Goal: Book appointment/travel/reservation

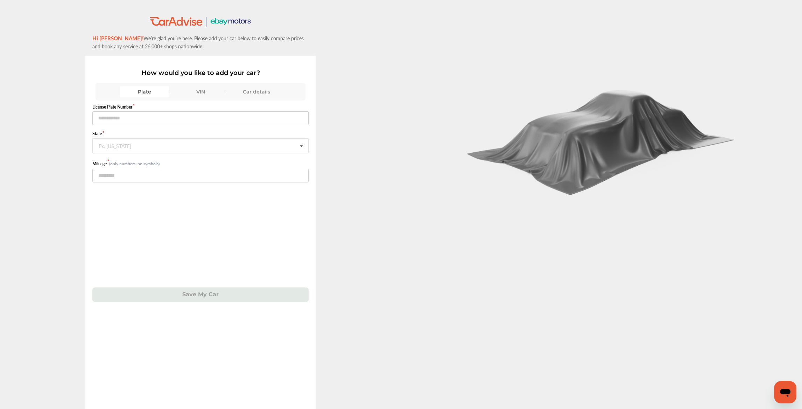
click at [195, 91] on div "VIN" at bounding box center [200, 91] width 49 height 11
click at [163, 119] on input "text" at bounding box center [200, 118] width 217 height 14
click at [169, 117] on input "text" at bounding box center [200, 118] width 217 height 14
type input "**********"
click at [113, 149] on input "number" at bounding box center [200, 147] width 217 height 14
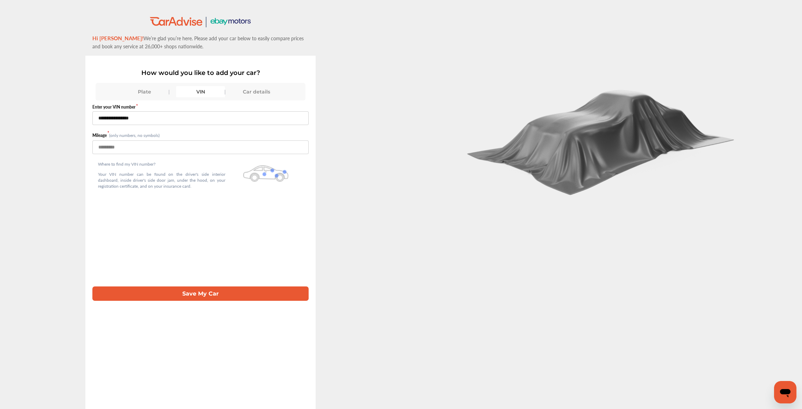
type input "******"
click at [218, 293] on button "Save My Car" at bounding box center [200, 293] width 217 height 14
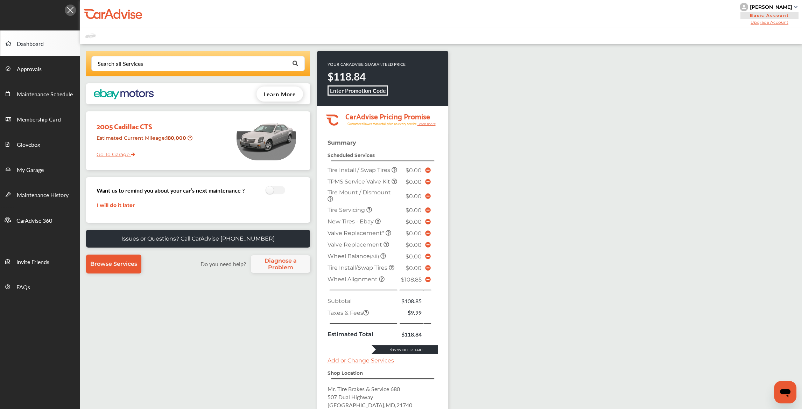
click at [425, 282] on icon at bounding box center [428, 279] width 6 height 6
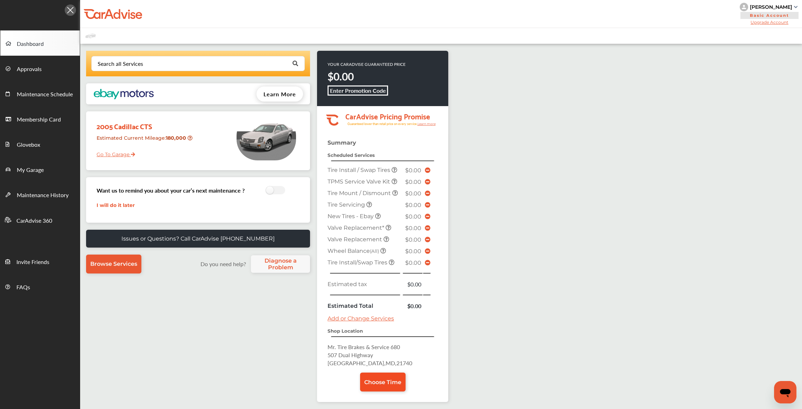
click at [381, 379] on span "Choose Time" at bounding box center [382, 382] width 37 height 7
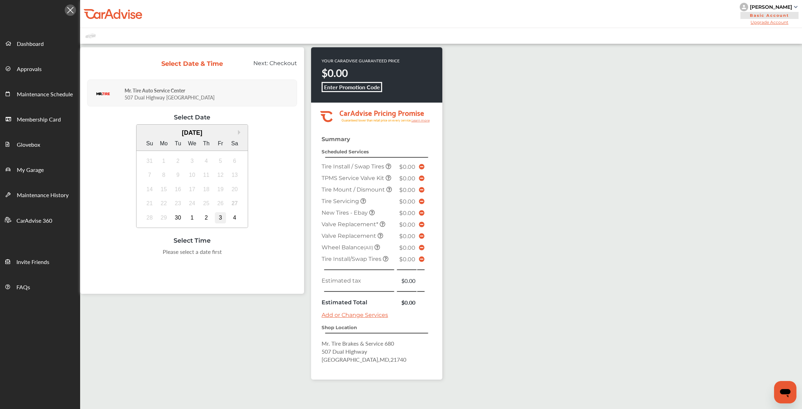
click at [223, 218] on div "3" at bounding box center [220, 217] width 11 height 11
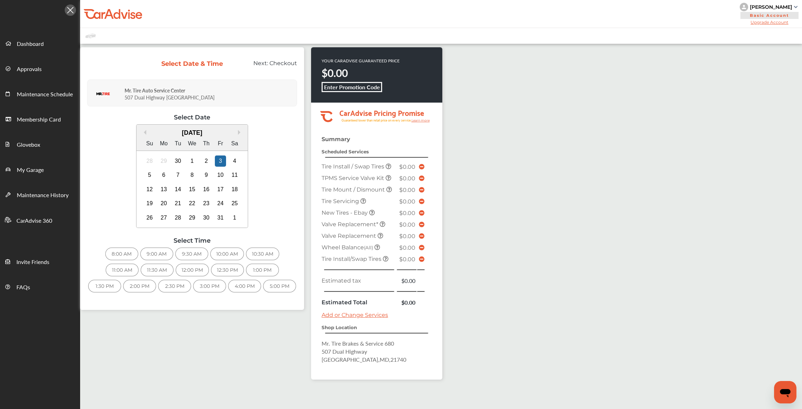
click at [133, 268] on div "11:00 AM" at bounding box center [122, 269] width 33 height 13
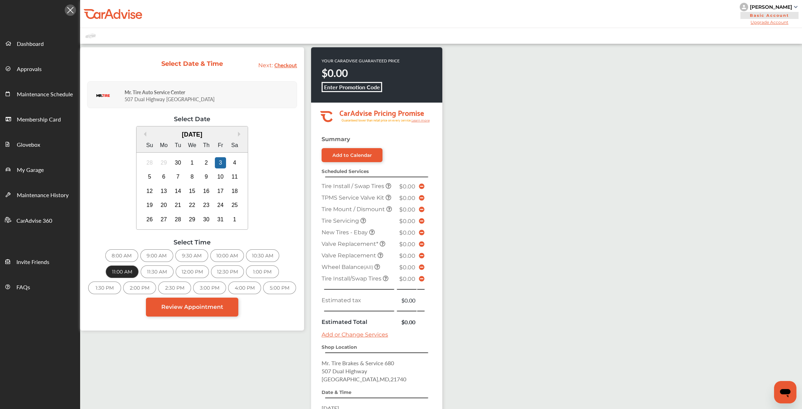
scroll to position [35, 0]
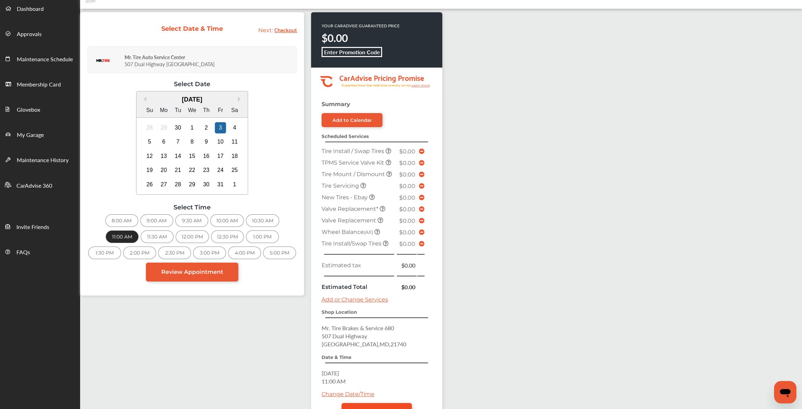
click at [369, 403] on link "Review Appointment" at bounding box center [376, 412] width 70 height 19
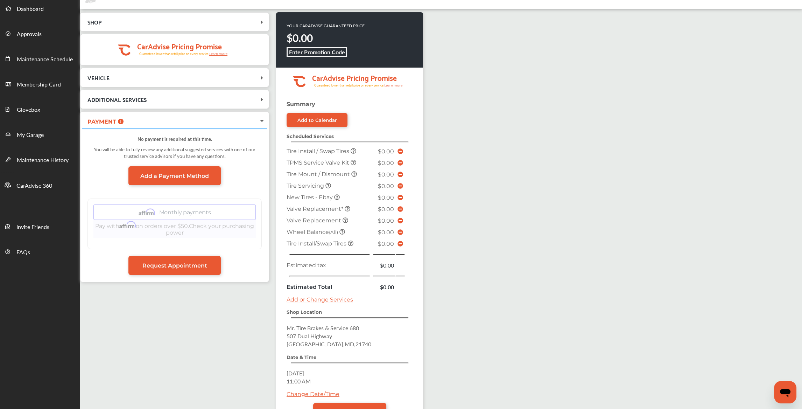
scroll to position [96, 0]
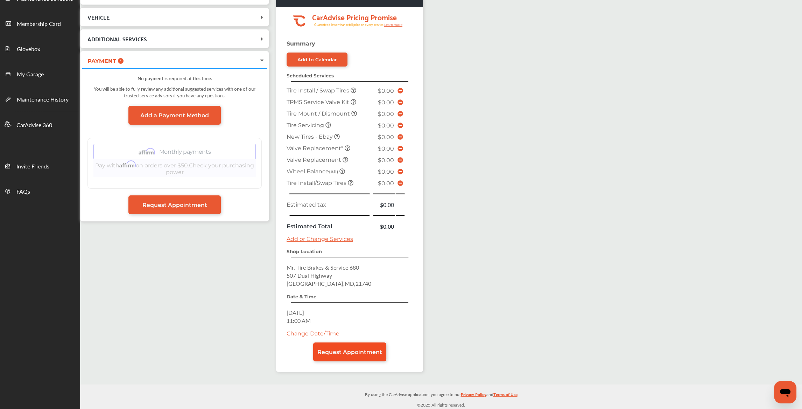
click at [354, 348] on span "Request Appointment" at bounding box center [349, 351] width 65 height 7
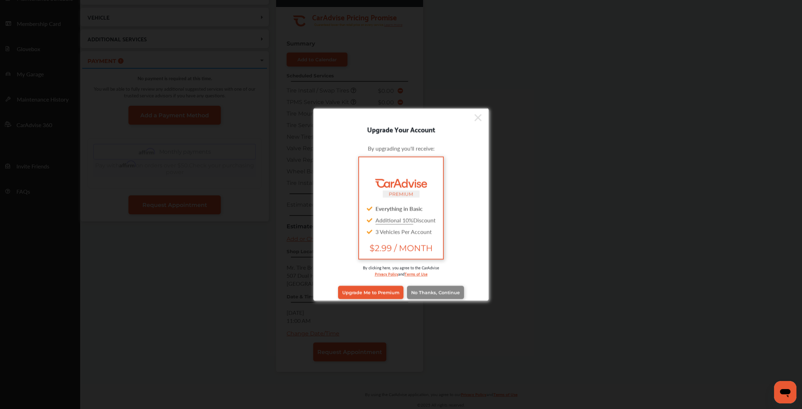
click at [422, 288] on link "No Thanks, Continue" at bounding box center [435, 291] width 57 height 13
